Goal: Task Accomplishment & Management: Manage account settings

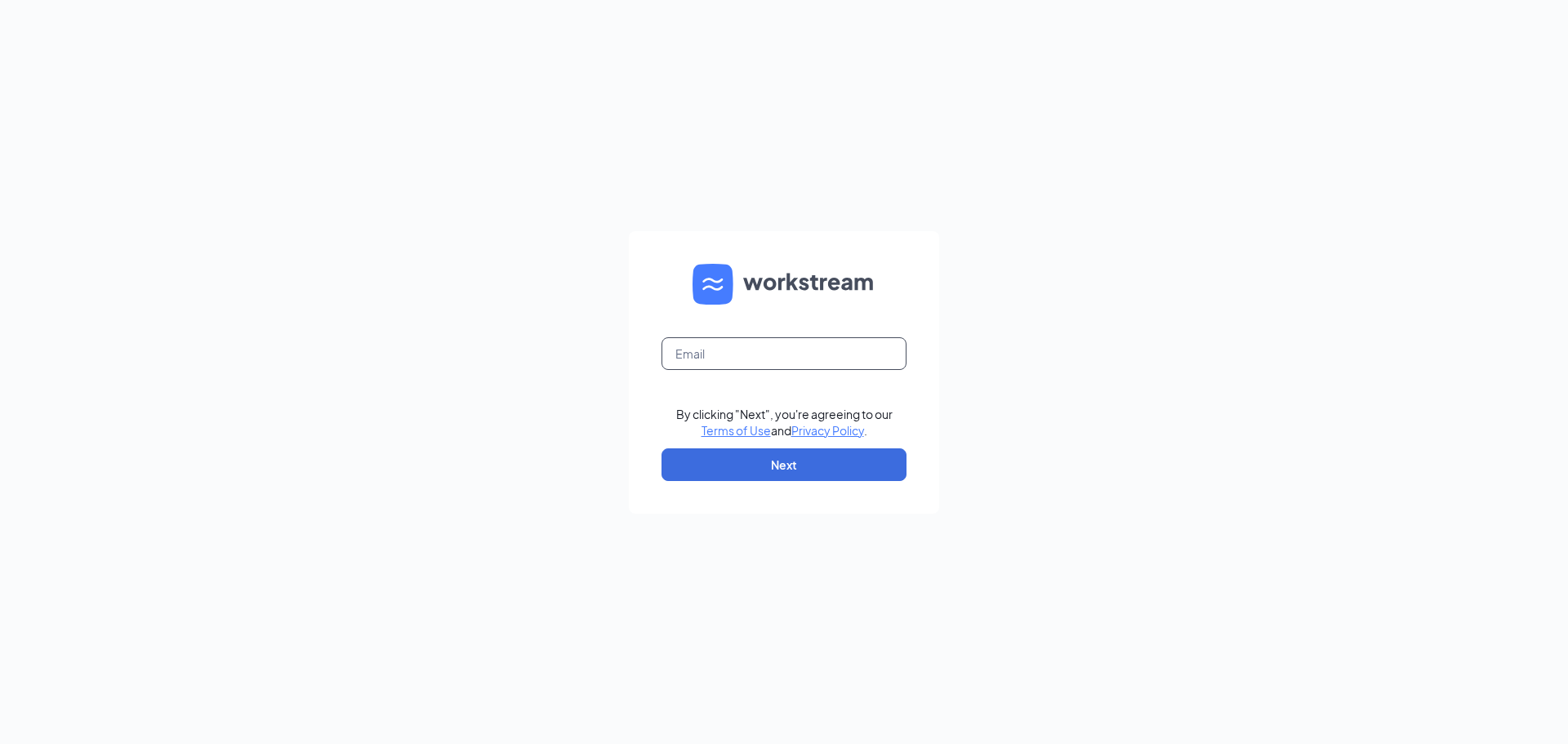
click at [748, 341] on input "text" at bounding box center [784, 353] width 245 height 33
type input "southhills@madmex.com"
click at [753, 450] on button "Next" at bounding box center [784, 464] width 245 height 33
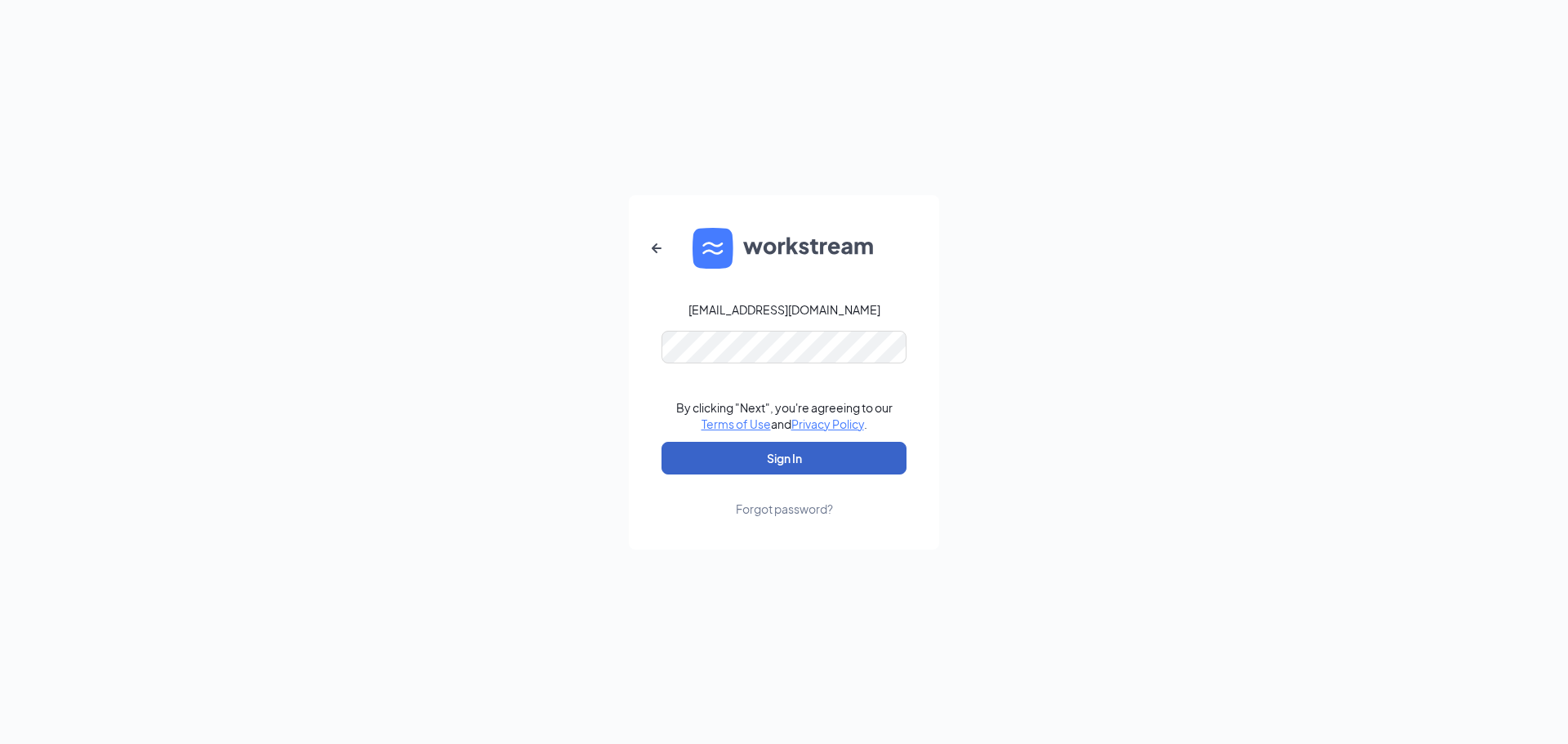
click at [756, 456] on button "Sign In" at bounding box center [784, 458] width 245 height 33
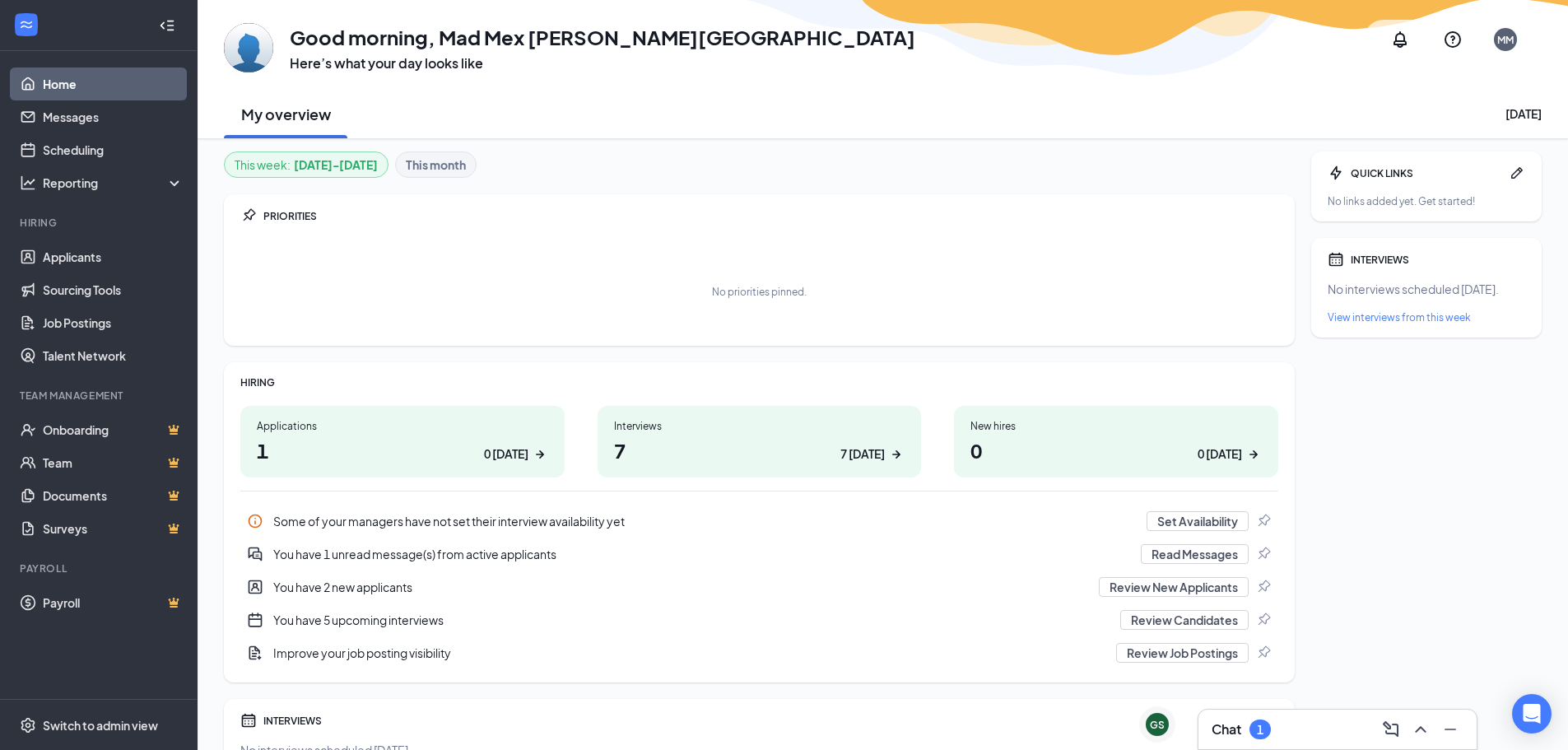
click at [458, 446] on h1 "1 0 today" at bounding box center [402, 449] width 291 height 28
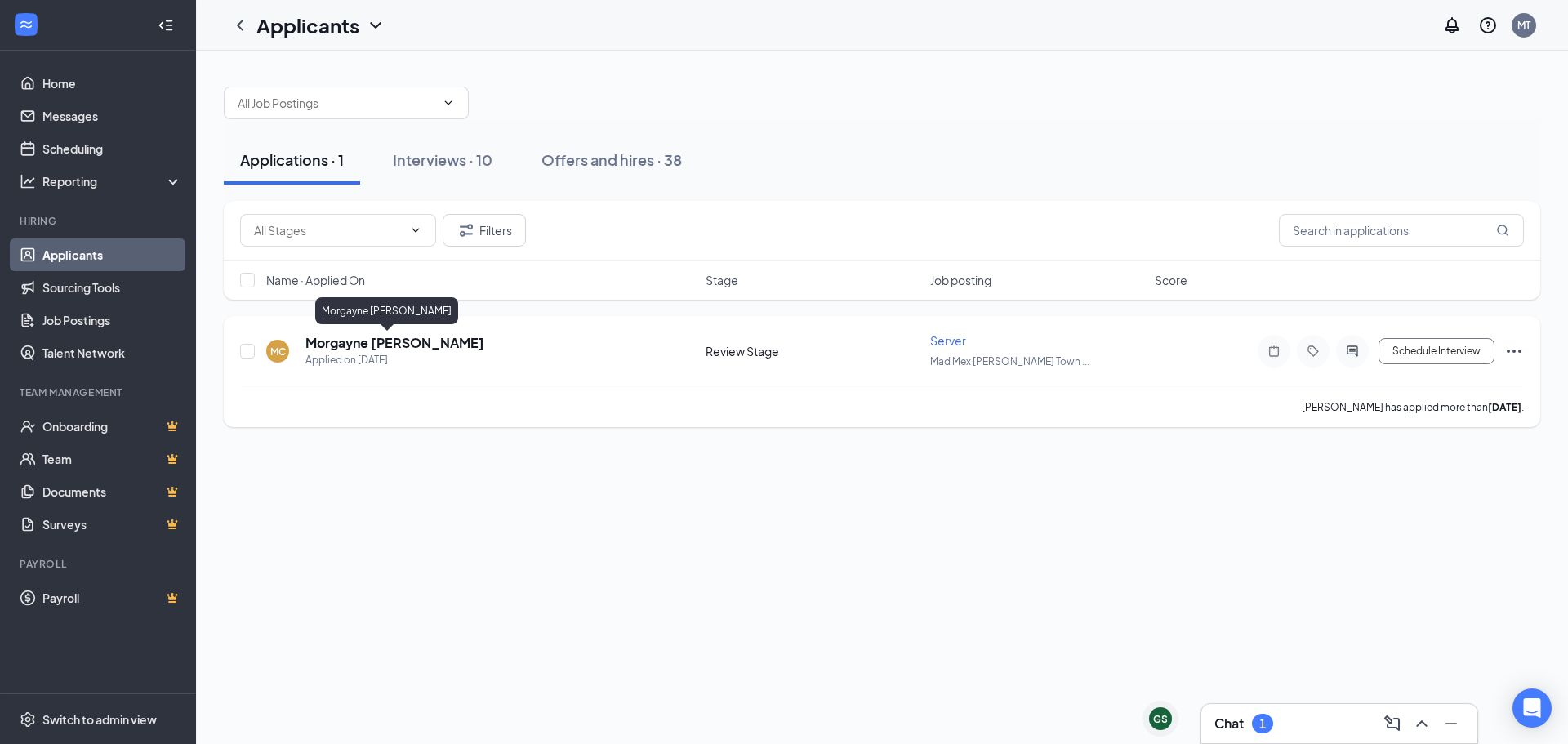
click at [396, 338] on h5 "Morgayne [PERSON_NAME]" at bounding box center [394, 343] width 179 height 18
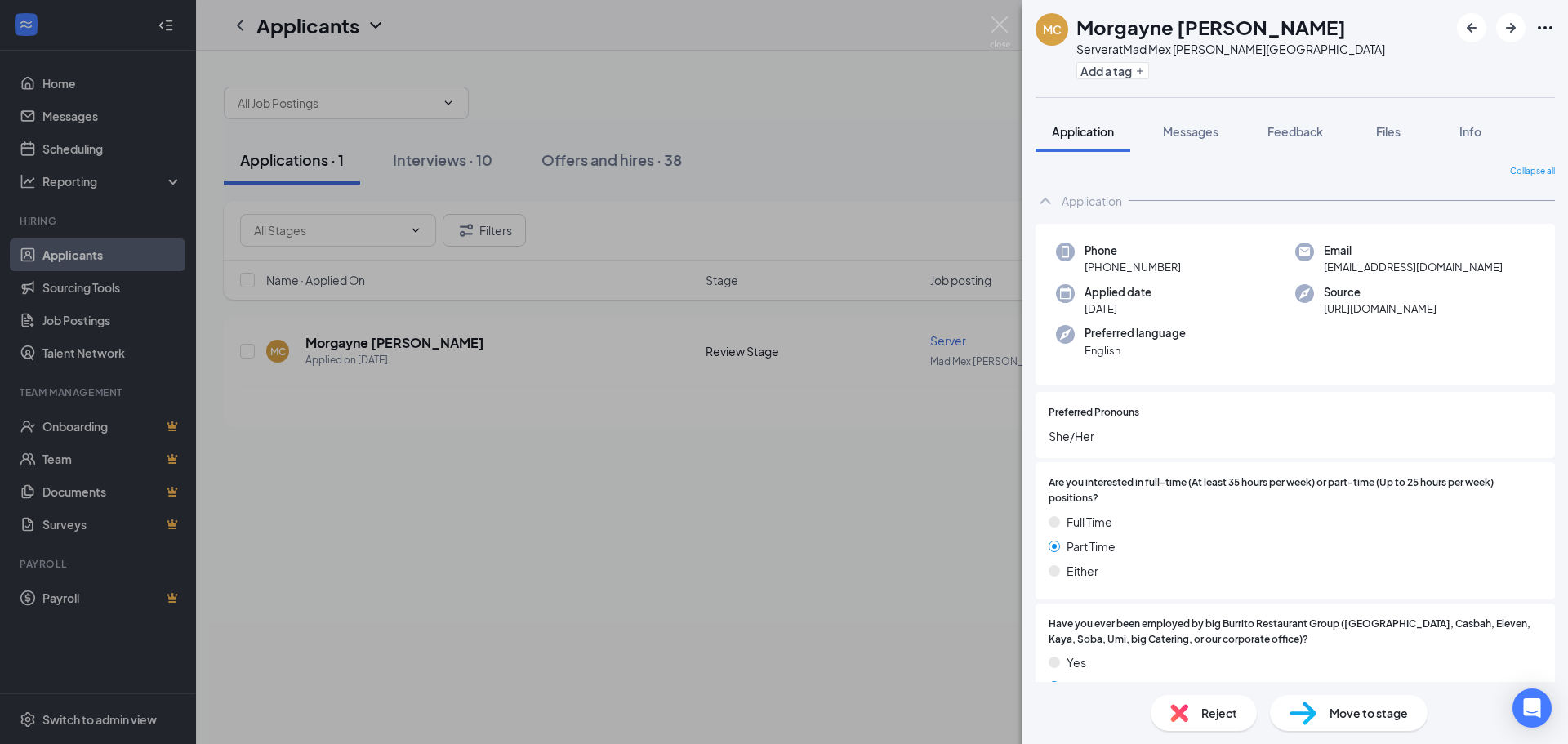
click at [579, 648] on div "MC Morgayne [PERSON_NAME] Server at Mad Mex [PERSON_NAME] Township Add a tag Ap…" at bounding box center [784, 372] width 1568 height 744
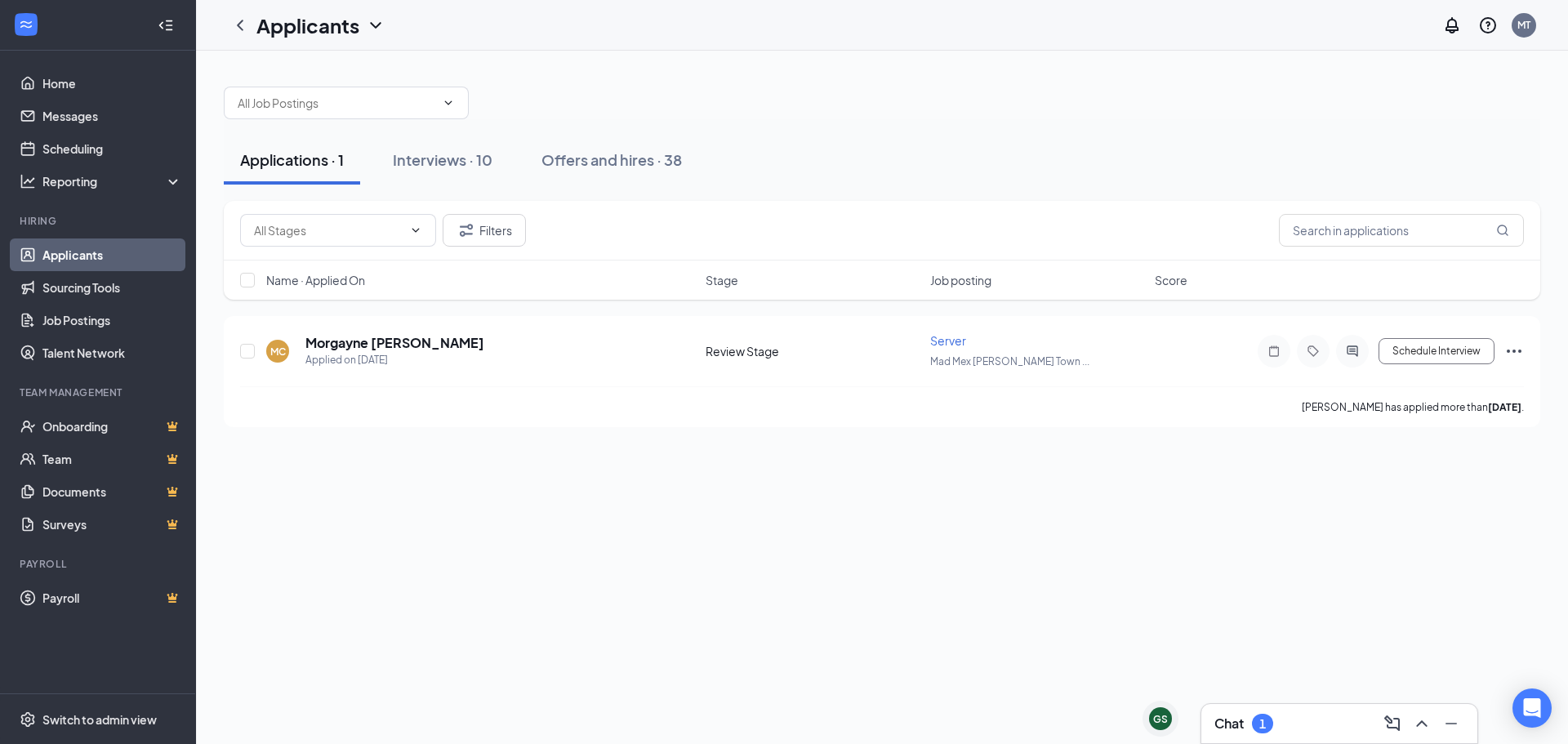
click at [447, 134] on div "Applications · 1 Interviews · 10 Offers and hires · 38" at bounding box center [882, 160] width 1317 height 81
click at [447, 143] on button "Interviews · 10" at bounding box center [443, 159] width 133 height 49
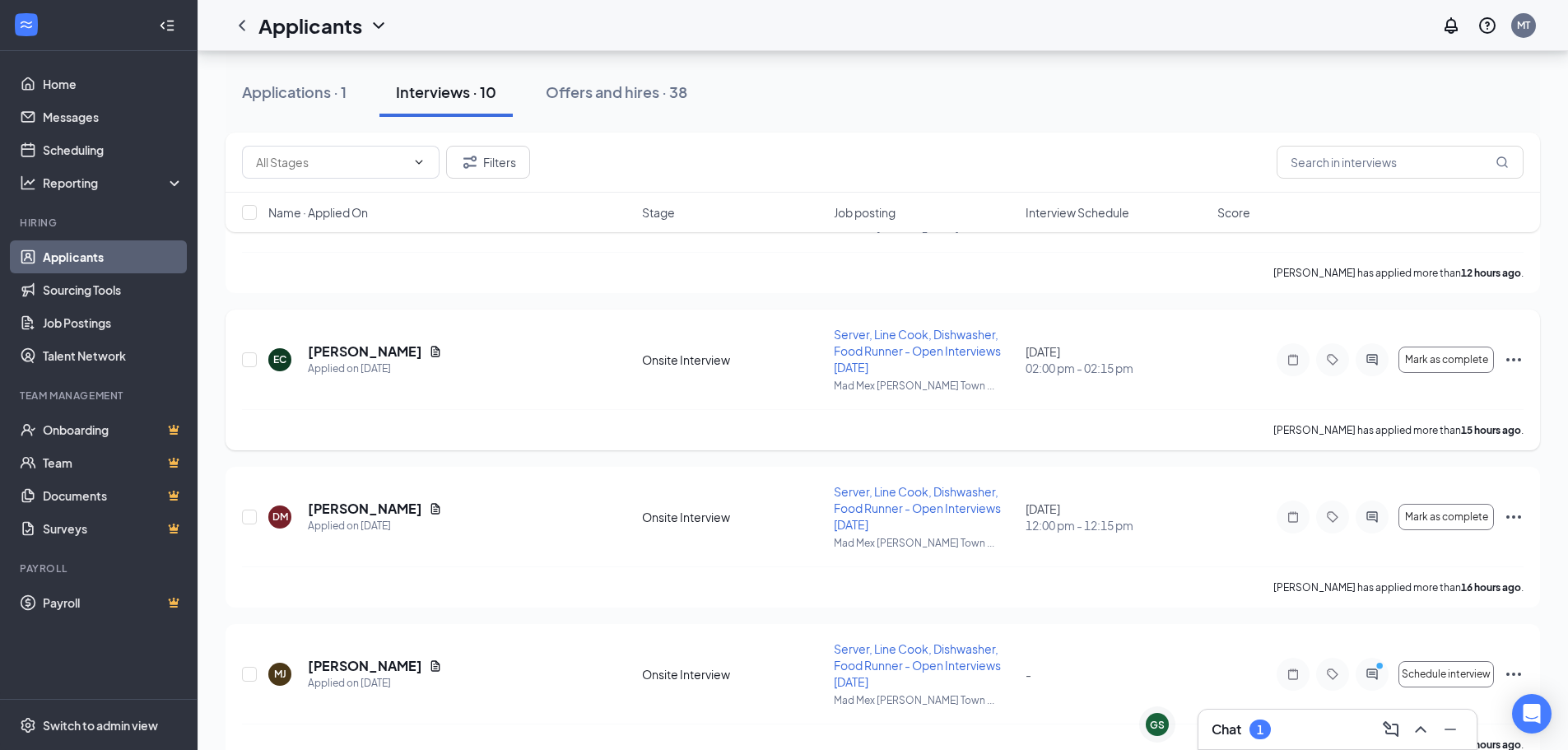
scroll to position [637, 0]
click at [1235, 727] on h3 "Chat" at bounding box center [1227, 729] width 29 height 18
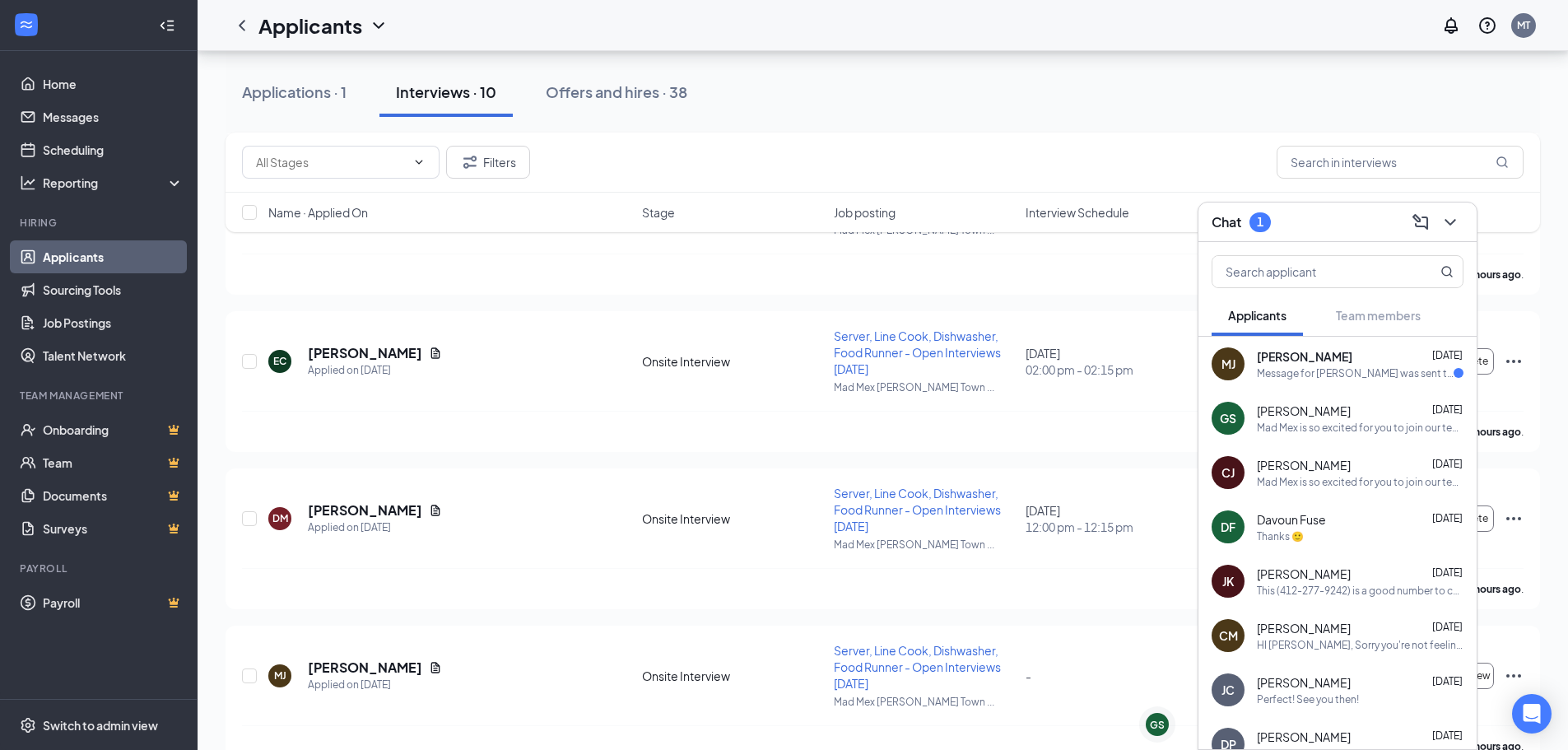
click at [1347, 370] on div "Message for [PERSON_NAME] was sent to wrong number" at bounding box center [1355, 374] width 197 height 14
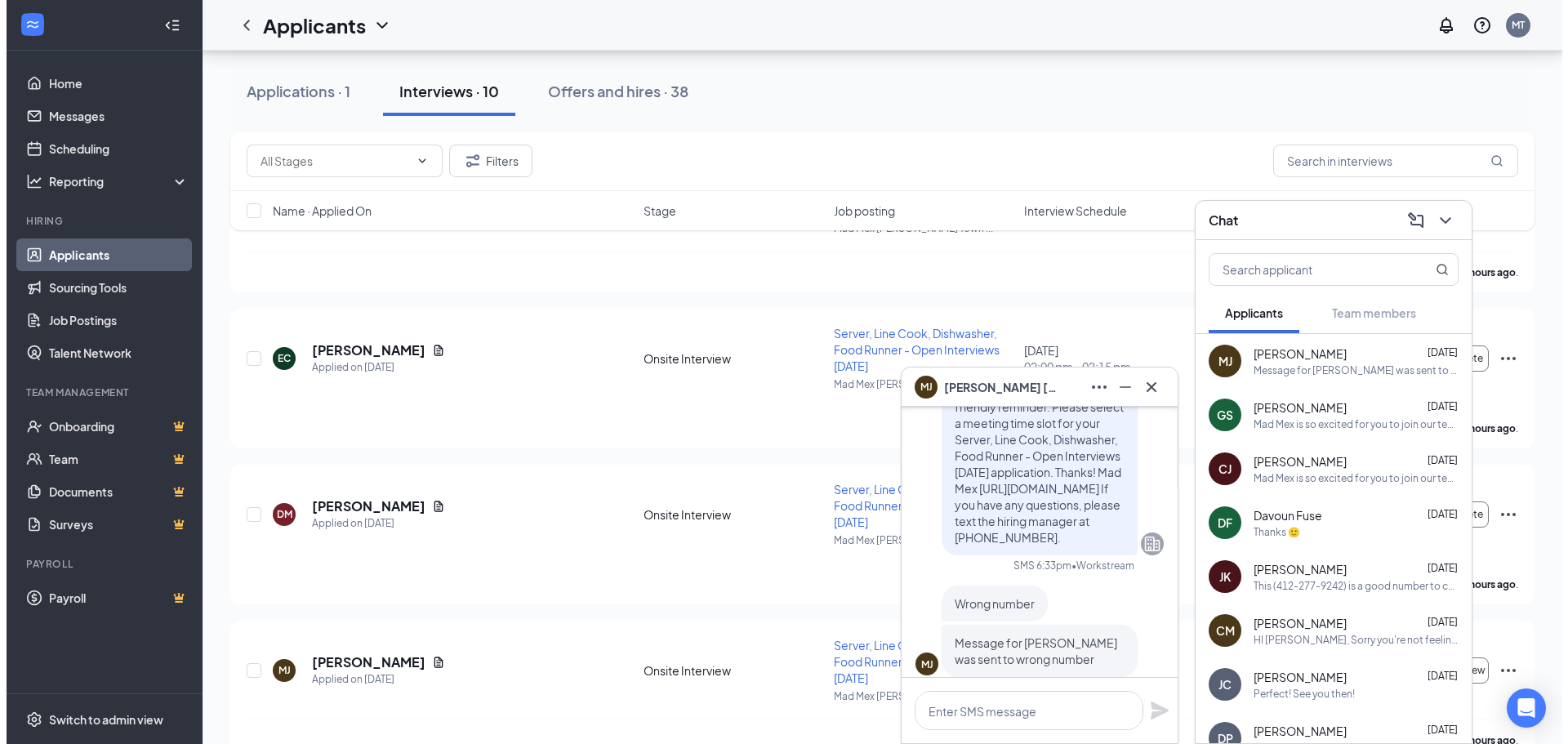
scroll to position [0, 0]
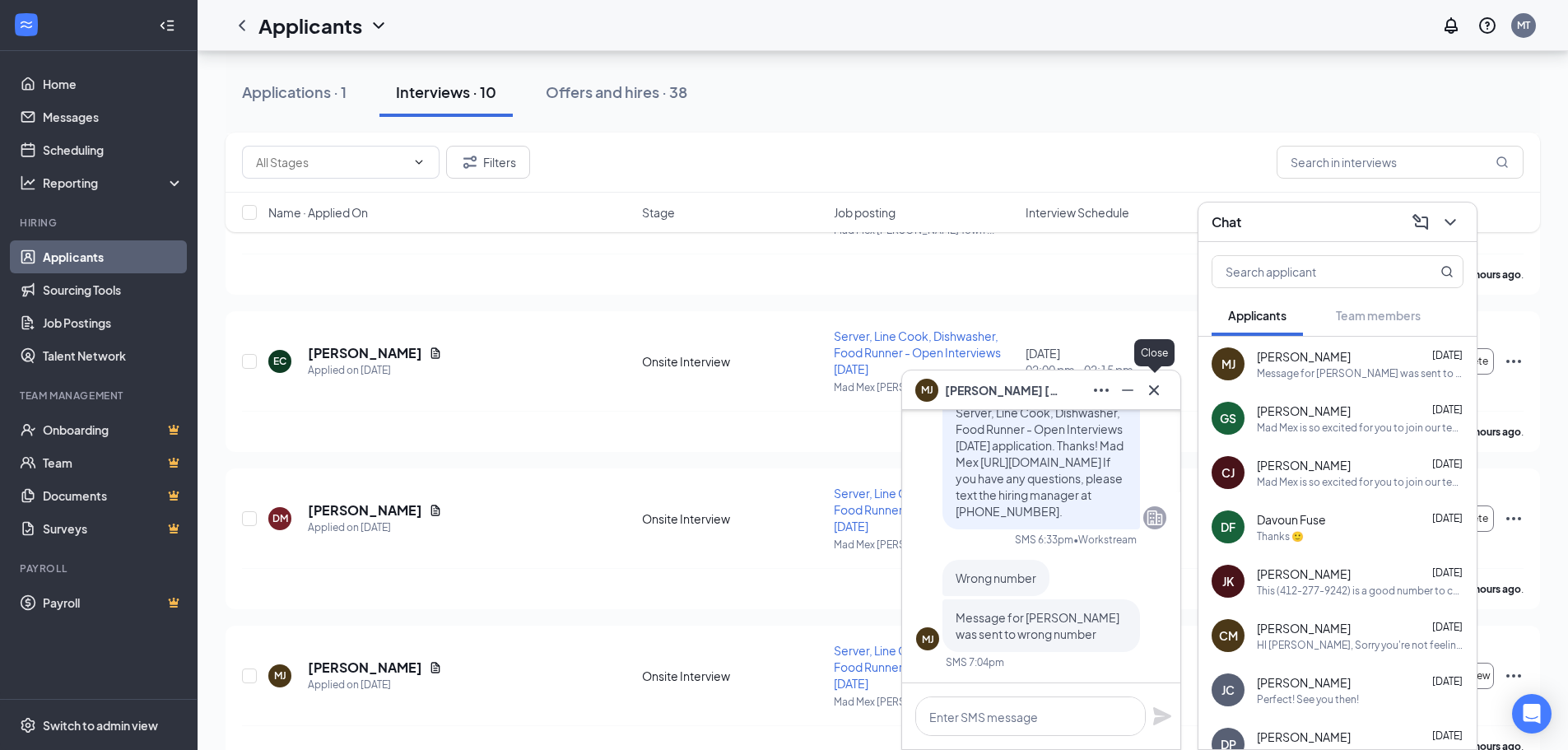
click at [1157, 402] on button at bounding box center [1154, 391] width 27 height 27
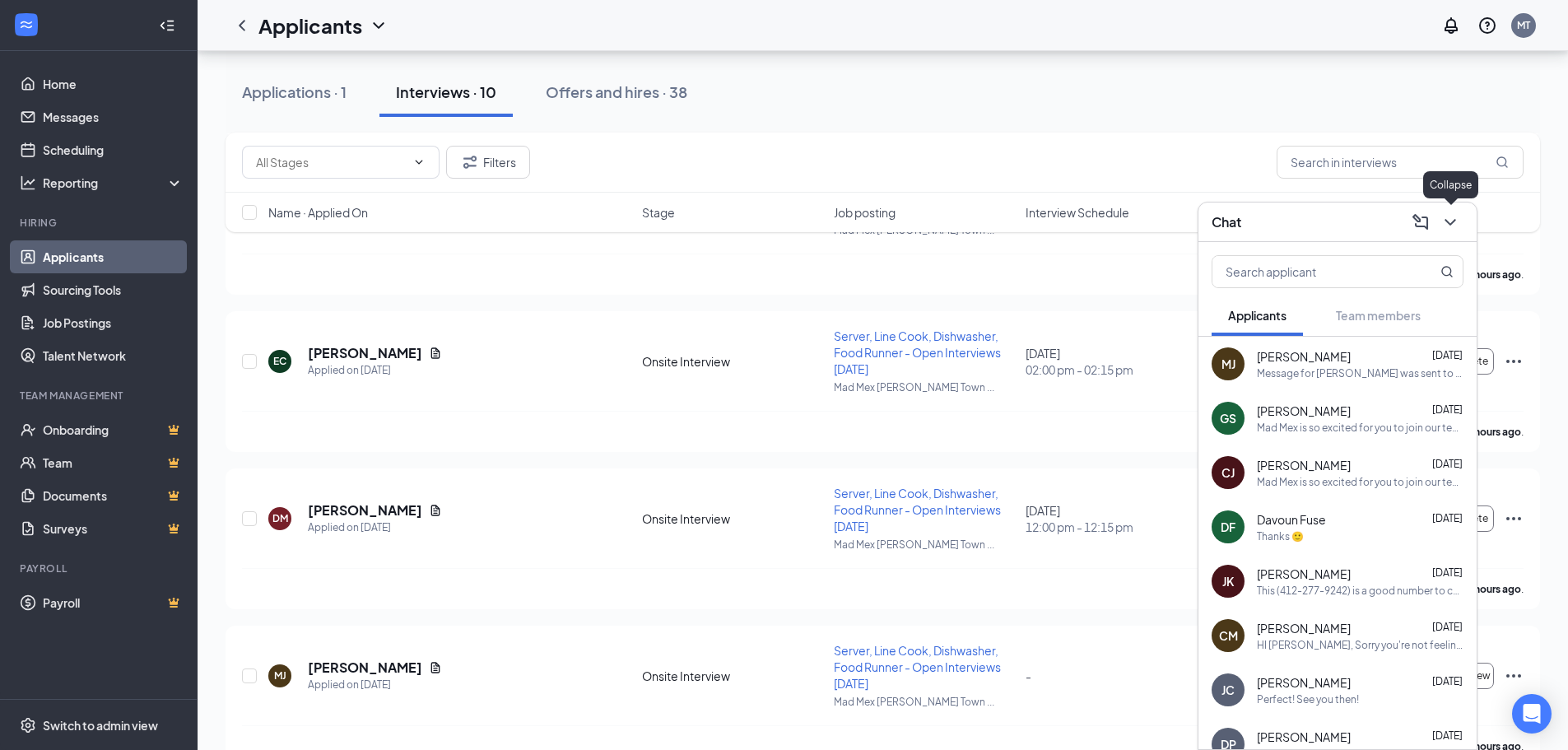
click at [1457, 218] on icon "ChevronDown" at bounding box center [1450, 222] width 20 height 20
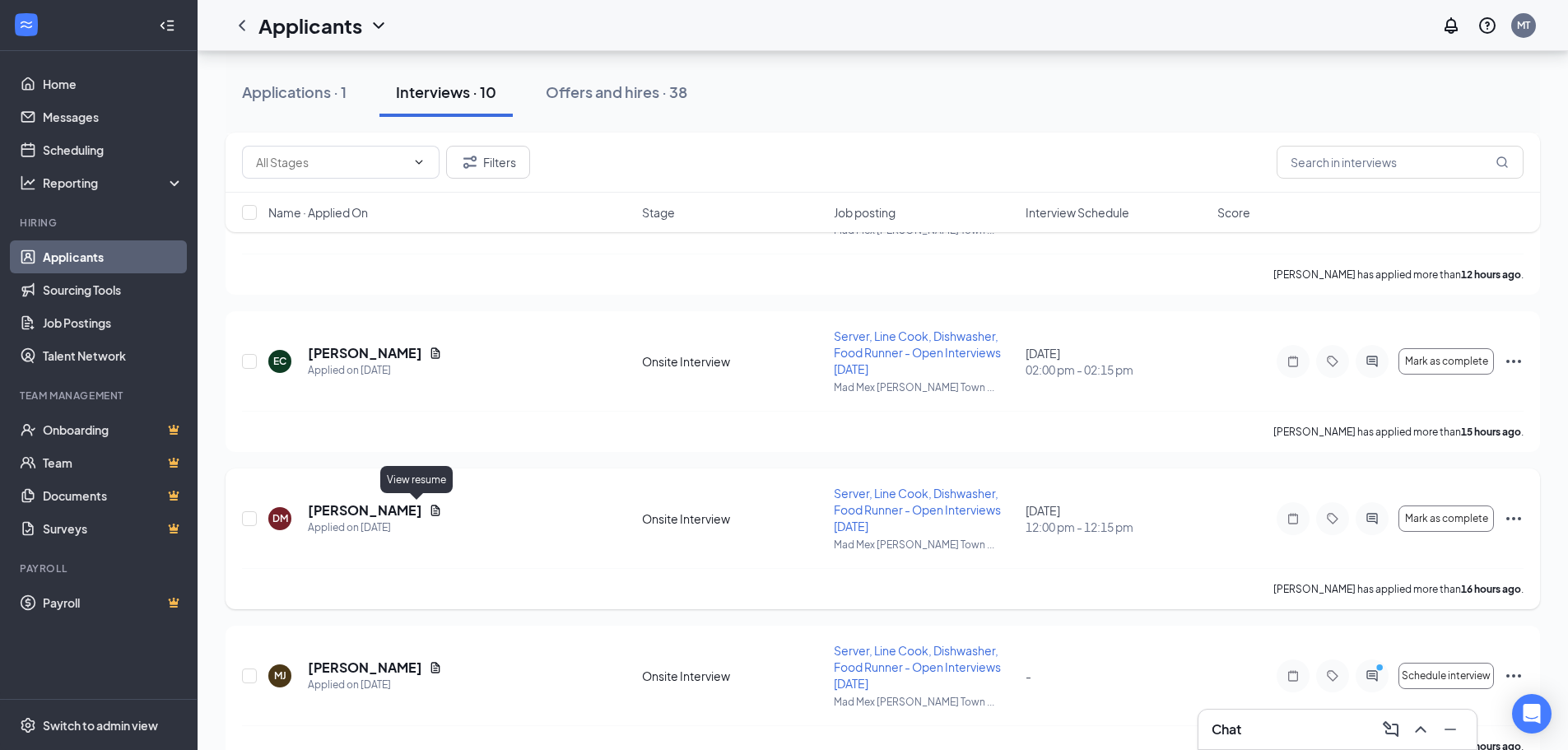
click at [431, 515] on icon "Document" at bounding box center [436, 510] width 9 height 11
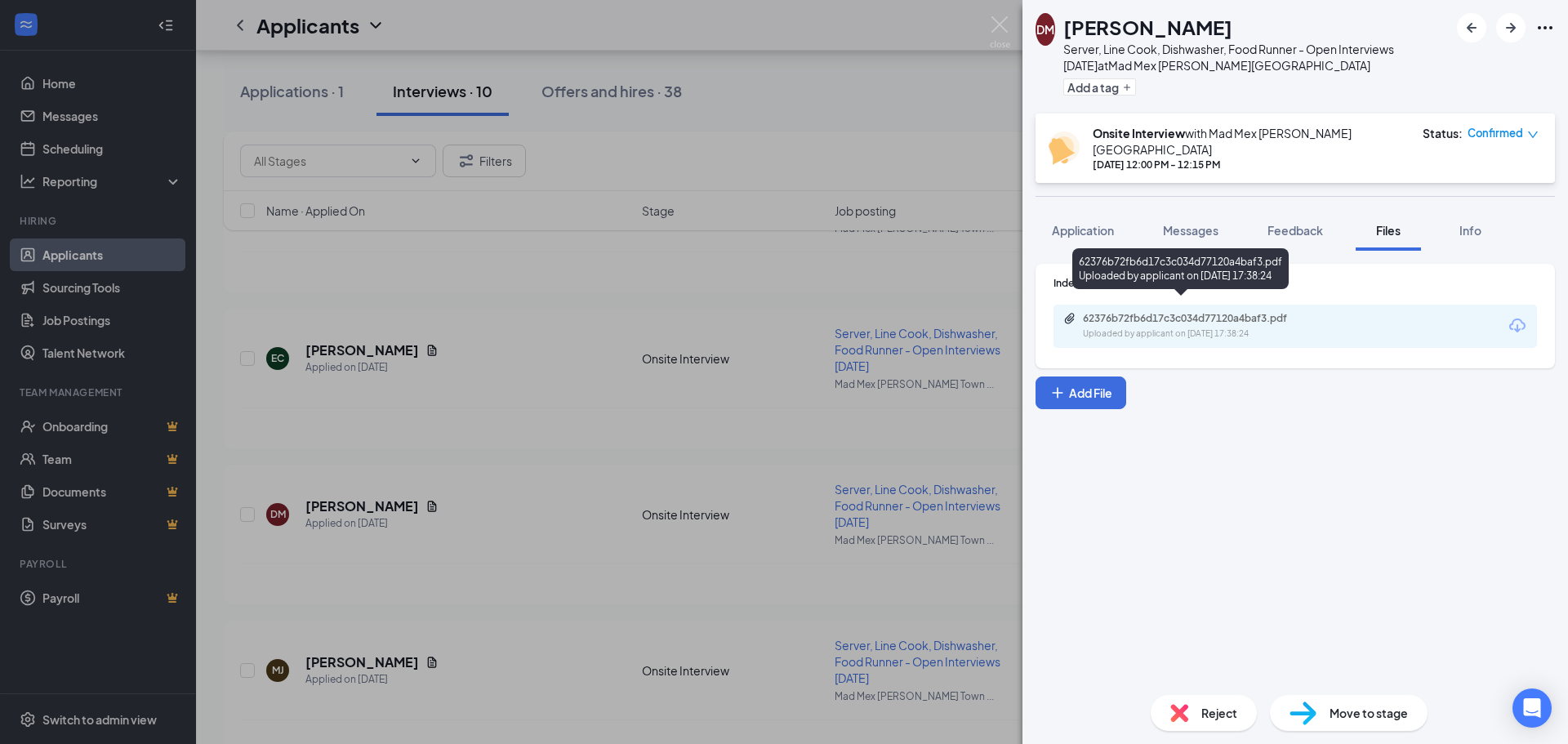
click at [1216, 327] on div "Uploaded by applicant on [DATE] 17:38:24" at bounding box center [1205, 334] width 245 height 13
